Goal: Find specific page/section: Find specific page/section

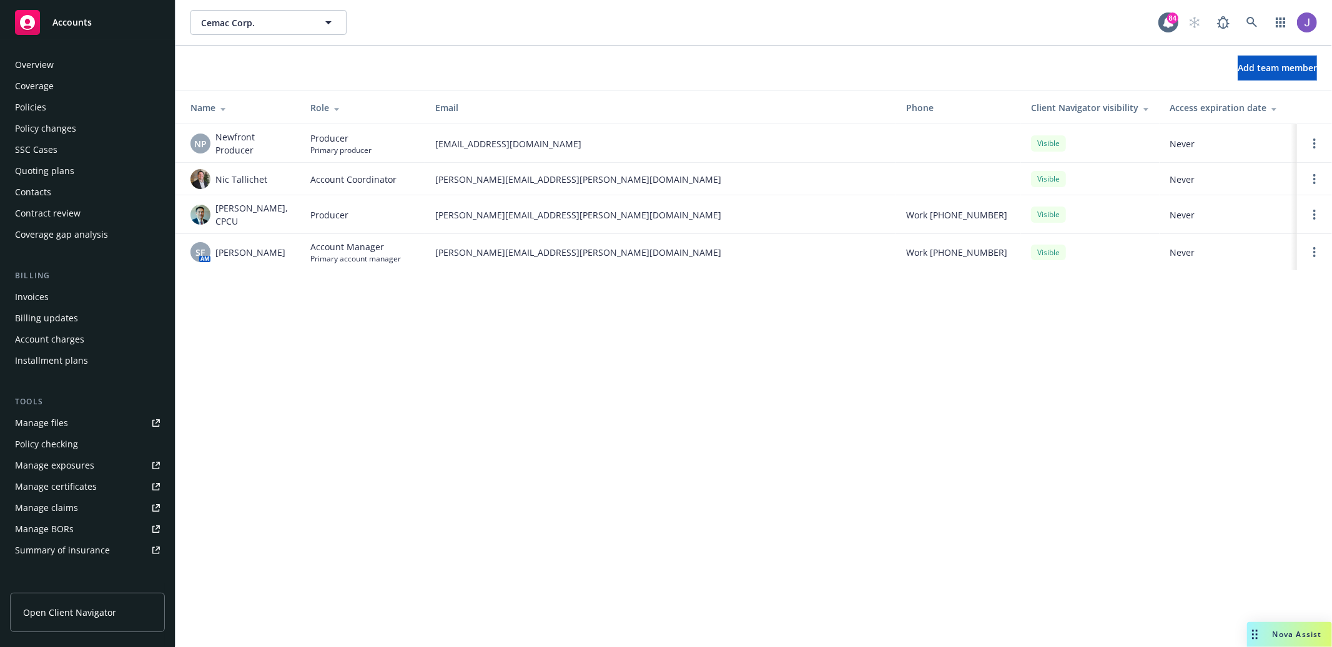
scroll to position [186, 0]
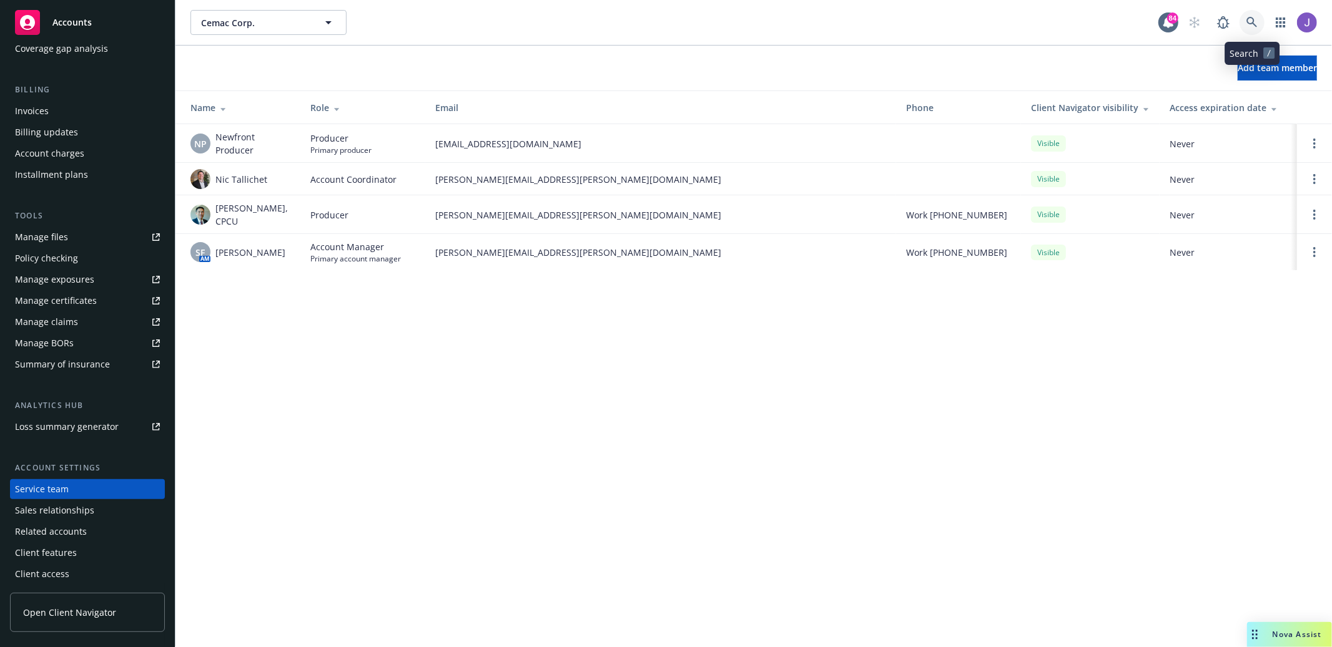
click at [1256, 29] on link at bounding box center [1251, 22] width 25 height 25
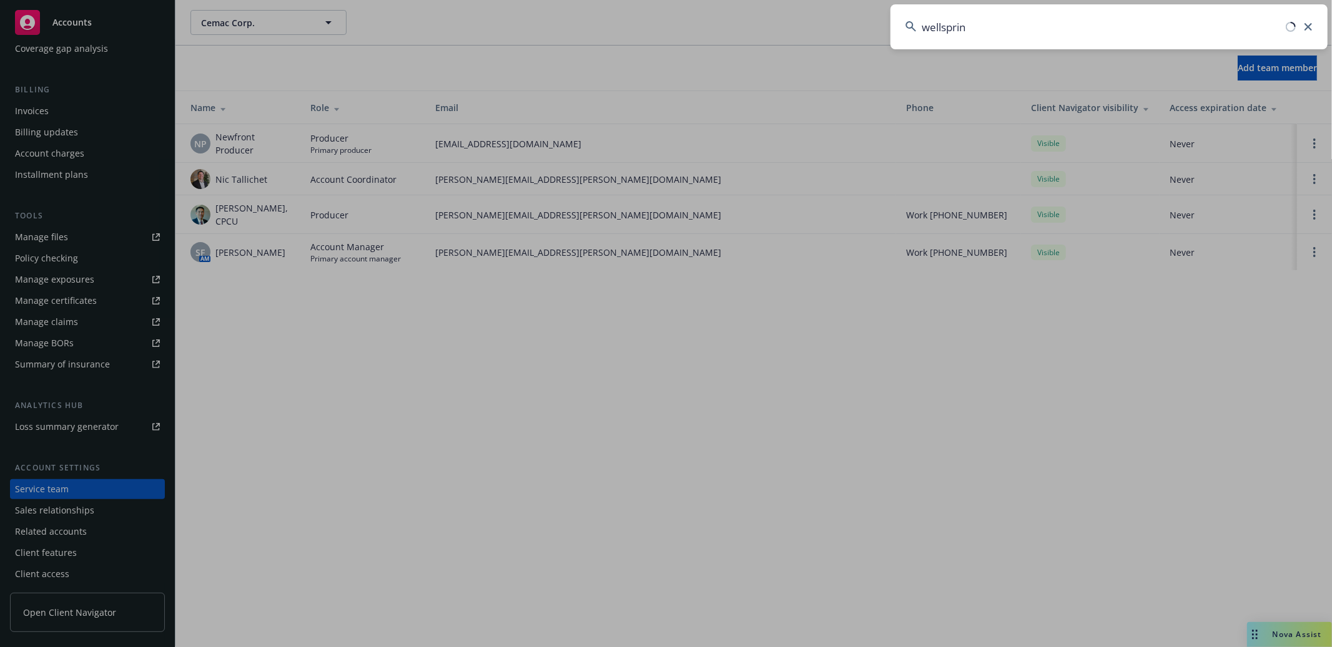
type input "wellspring"
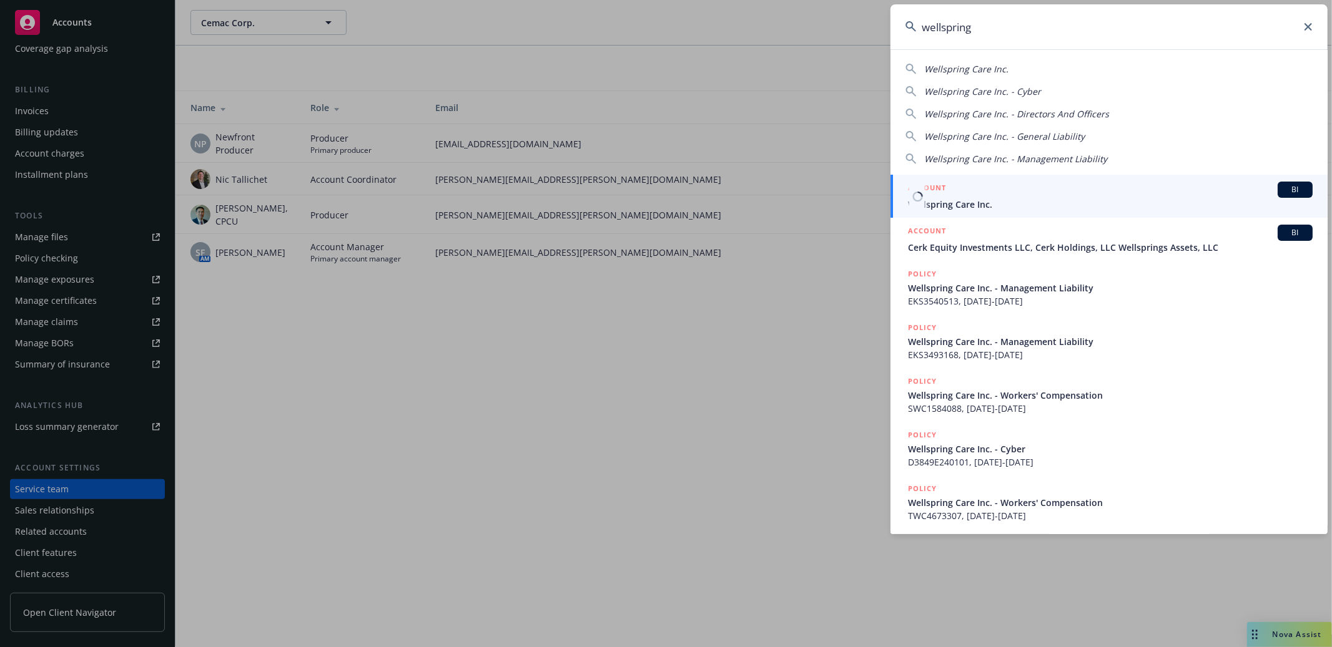
click at [1119, 199] on span "Wellspring Care Inc." at bounding box center [1110, 204] width 405 height 13
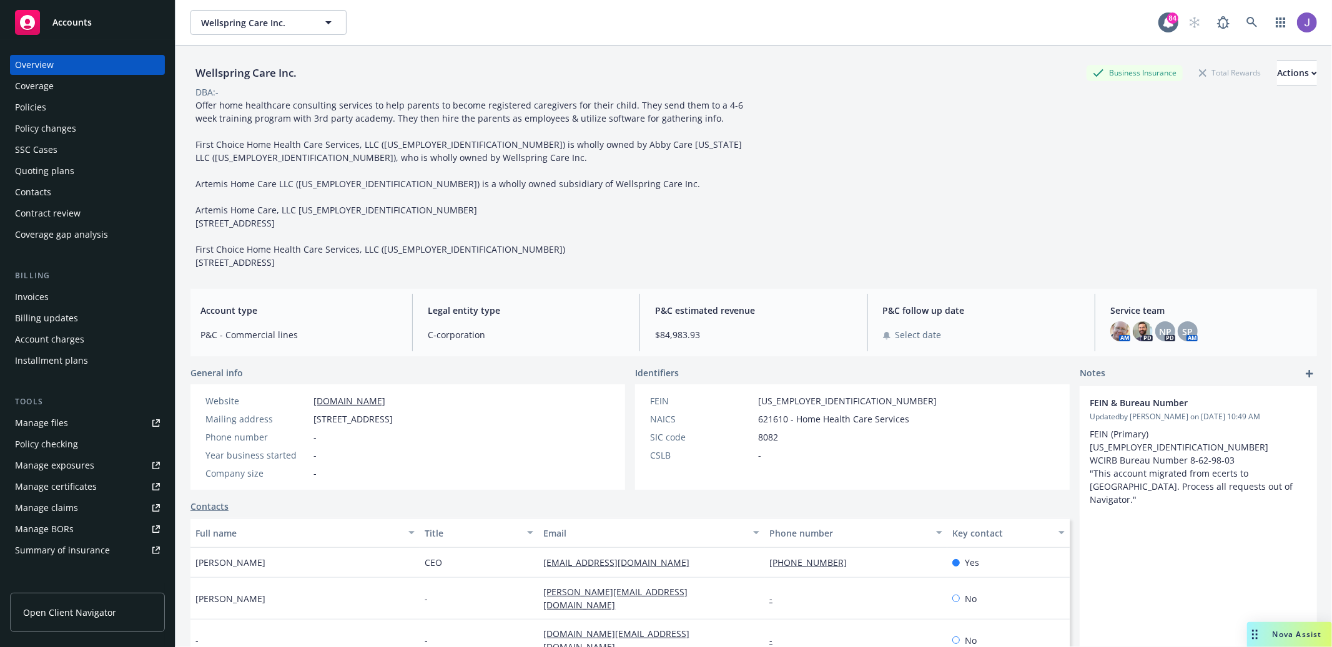
click at [41, 107] on div "Policies" at bounding box center [30, 107] width 31 height 20
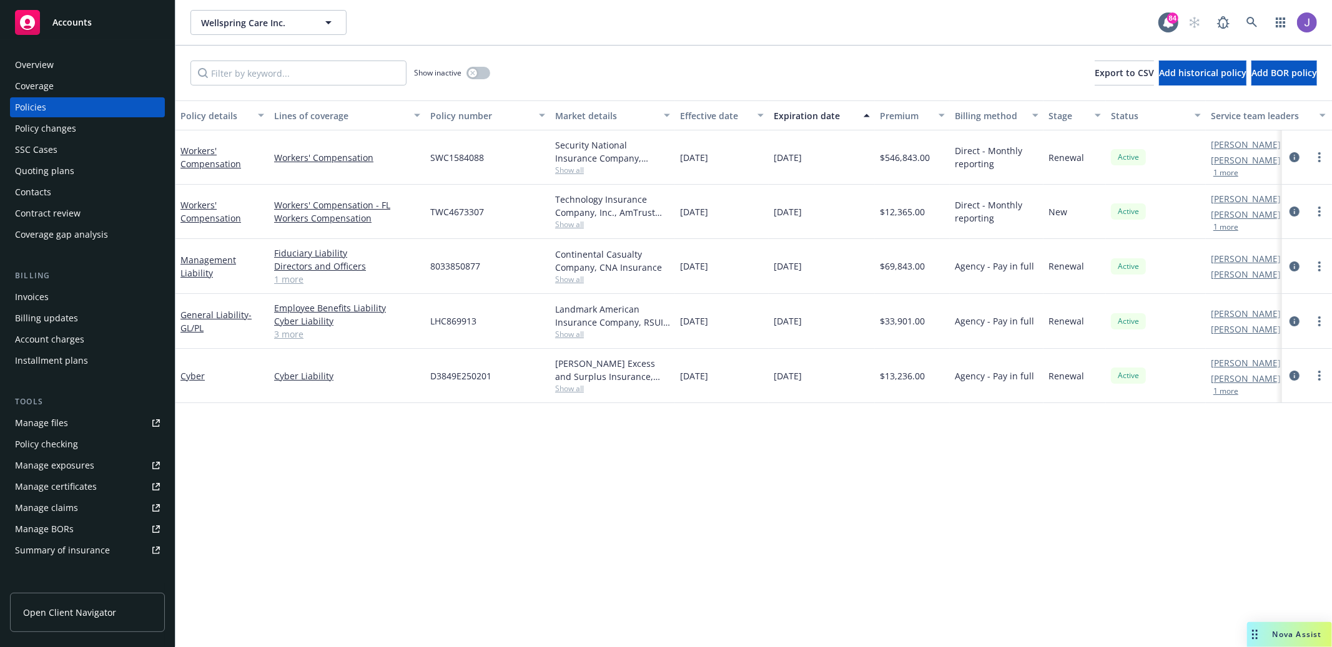
click at [61, 61] on div "Overview" at bounding box center [87, 65] width 145 height 20
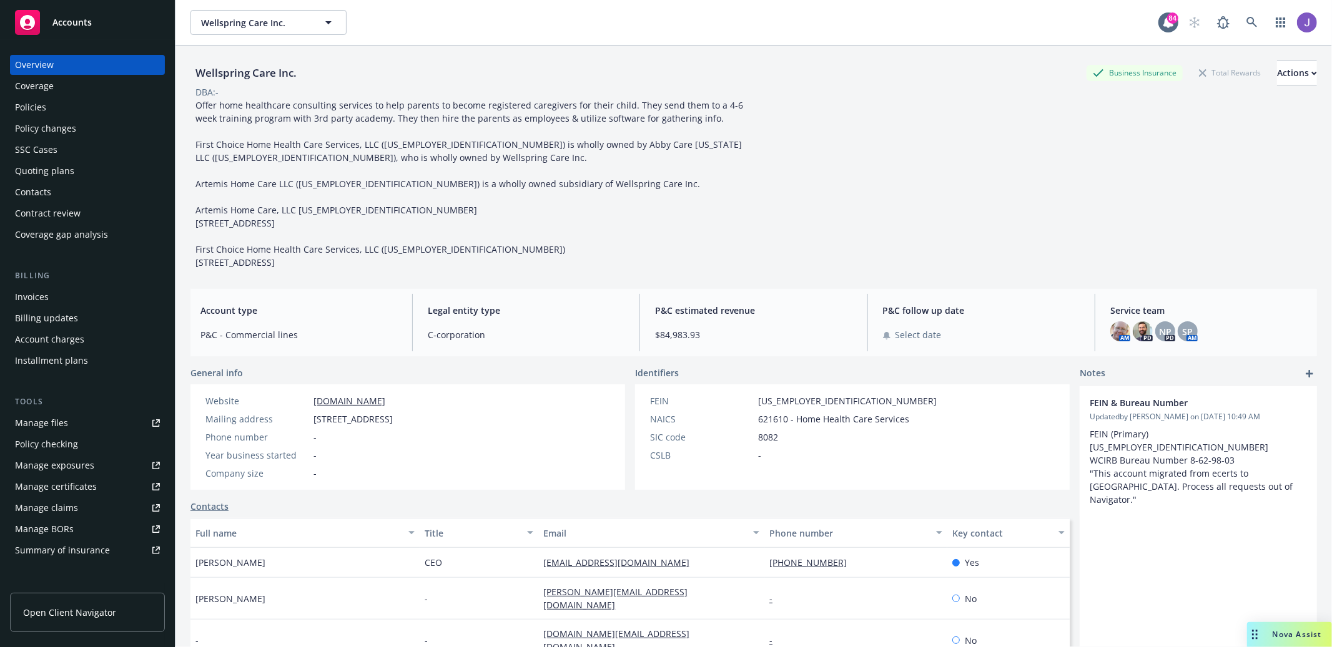
click at [59, 31] on div "Accounts" at bounding box center [87, 22] width 145 height 25
